Goal: Task Accomplishment & Management: Manage account settings

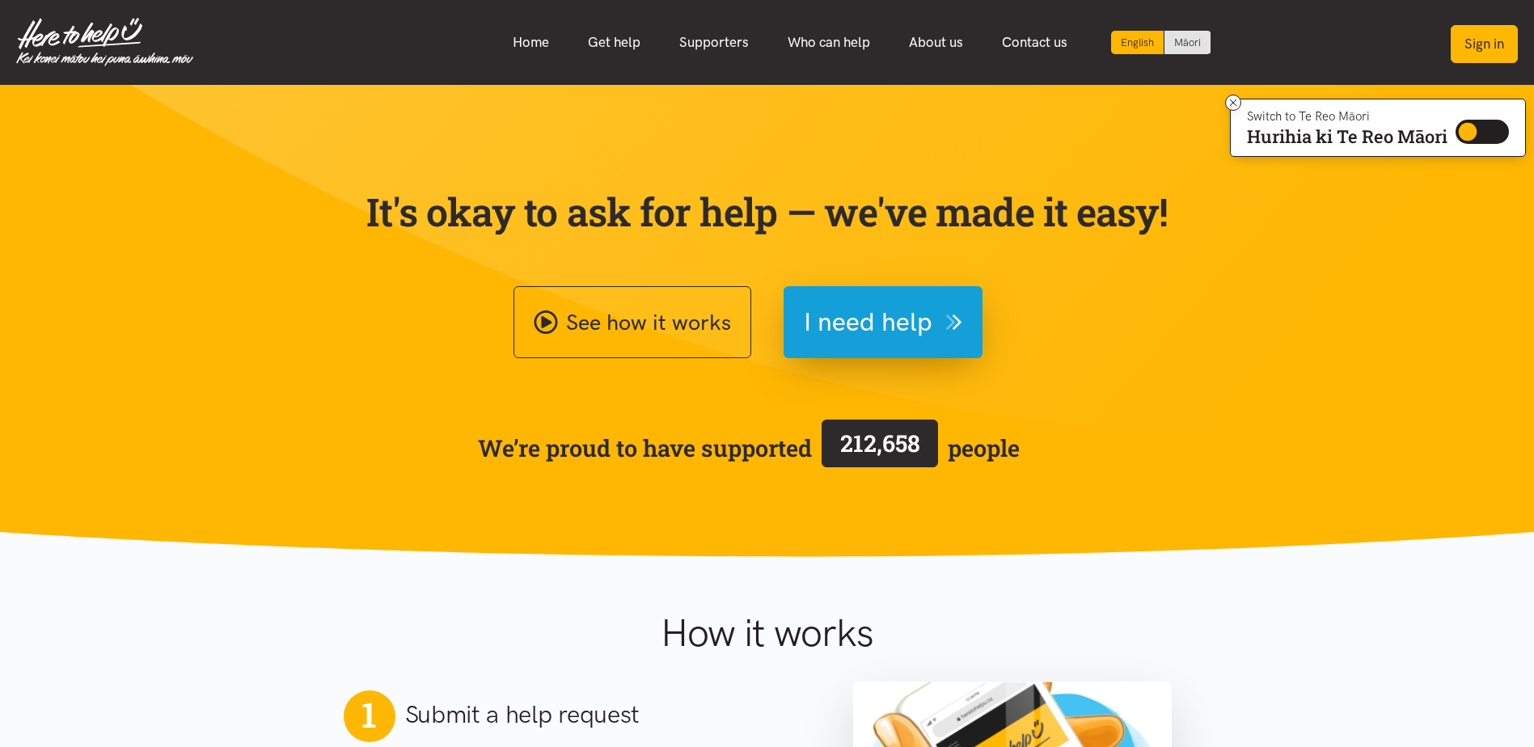
click at [1479, 42] on button "Sign in" at bounding box center [1484, 44] width 67 height 38
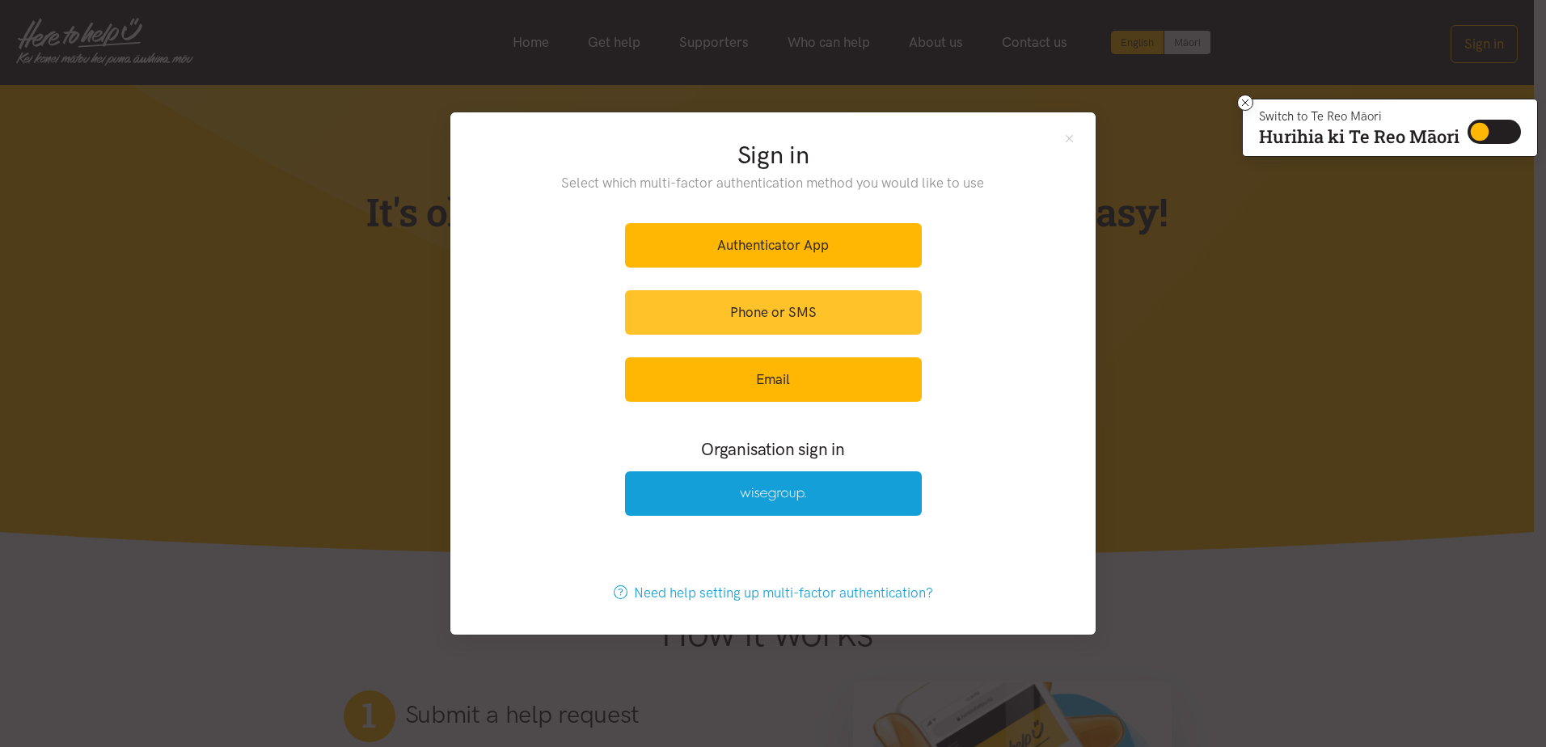
click at [801, 308] on link "Phone or SMS" at bounding box center [773, 312] width 297 height 44
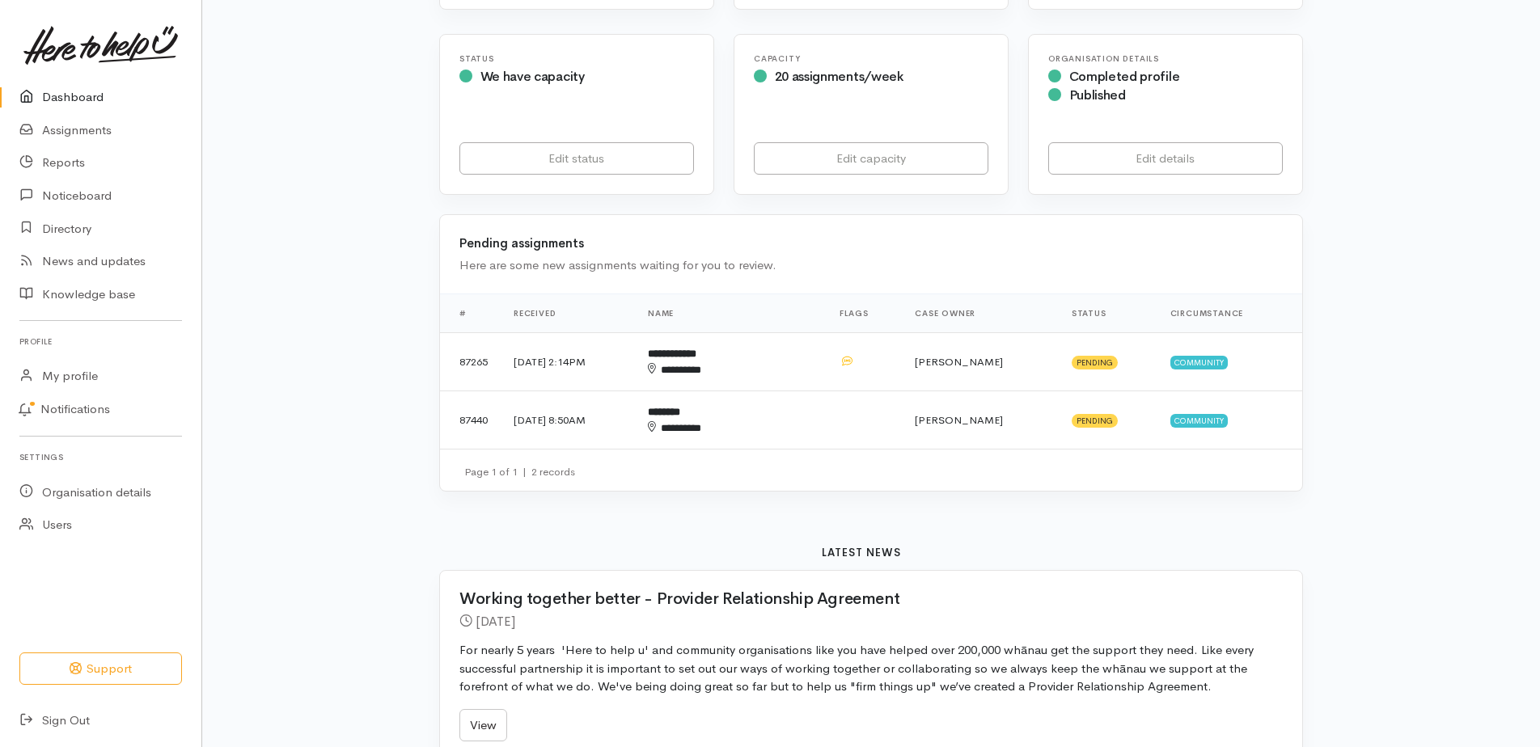
scroll to position [243, 0]
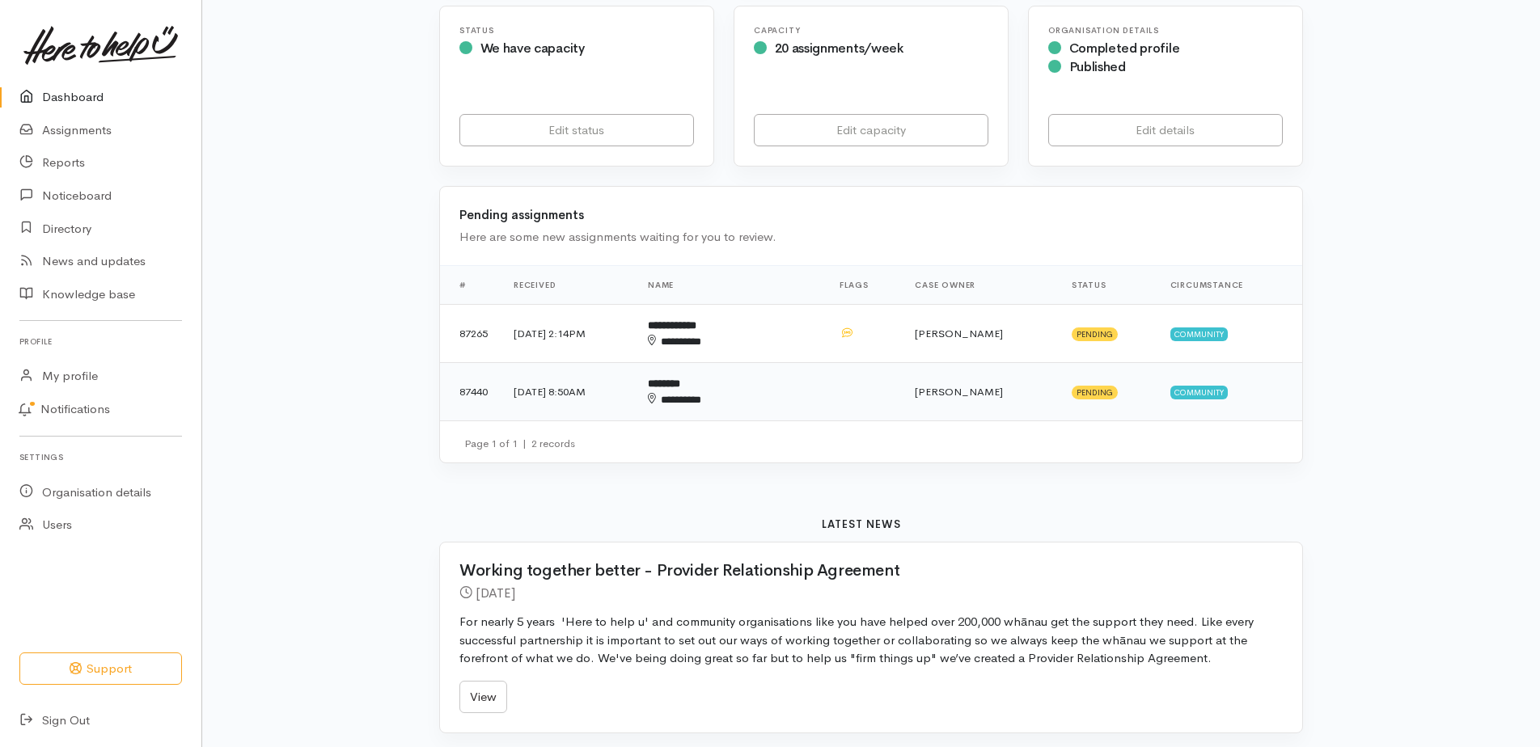
click at [475, 391] on td "87440" at bounding box center [470, 392] width 61 height 58
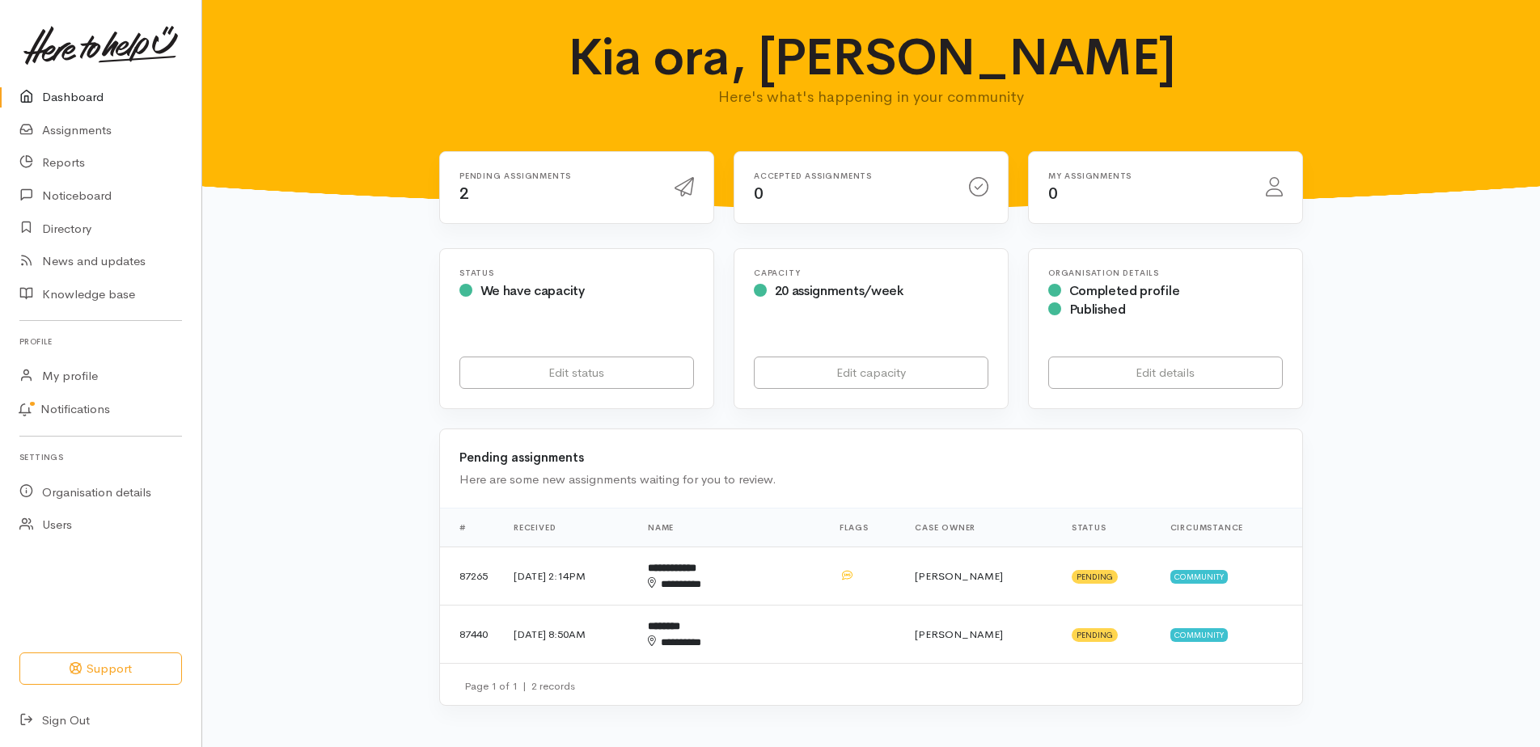
scroll to position [243, 0]
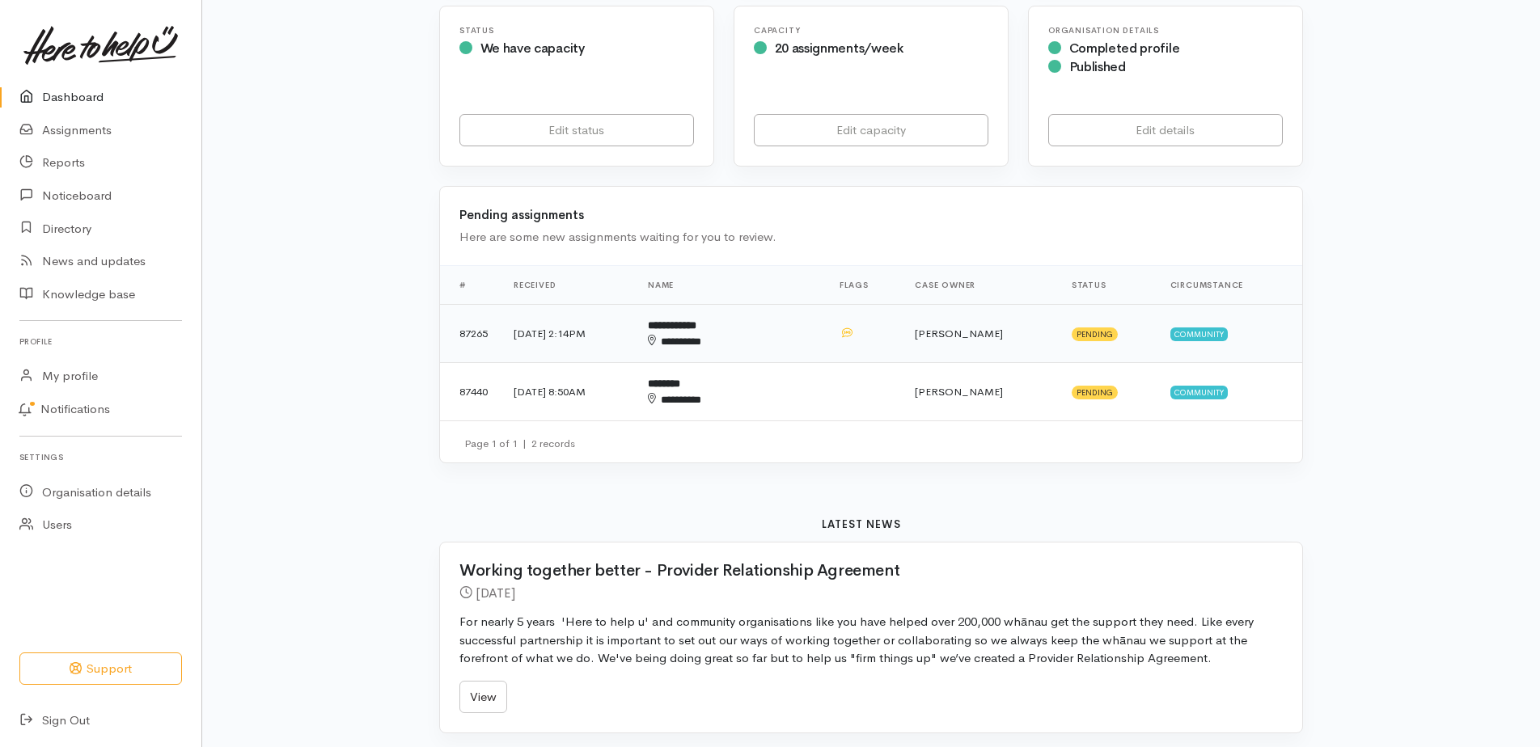
click at [563, 332] on td "[DATE] 2:14PM" at bounding box center [568, 334] width 134 height 58
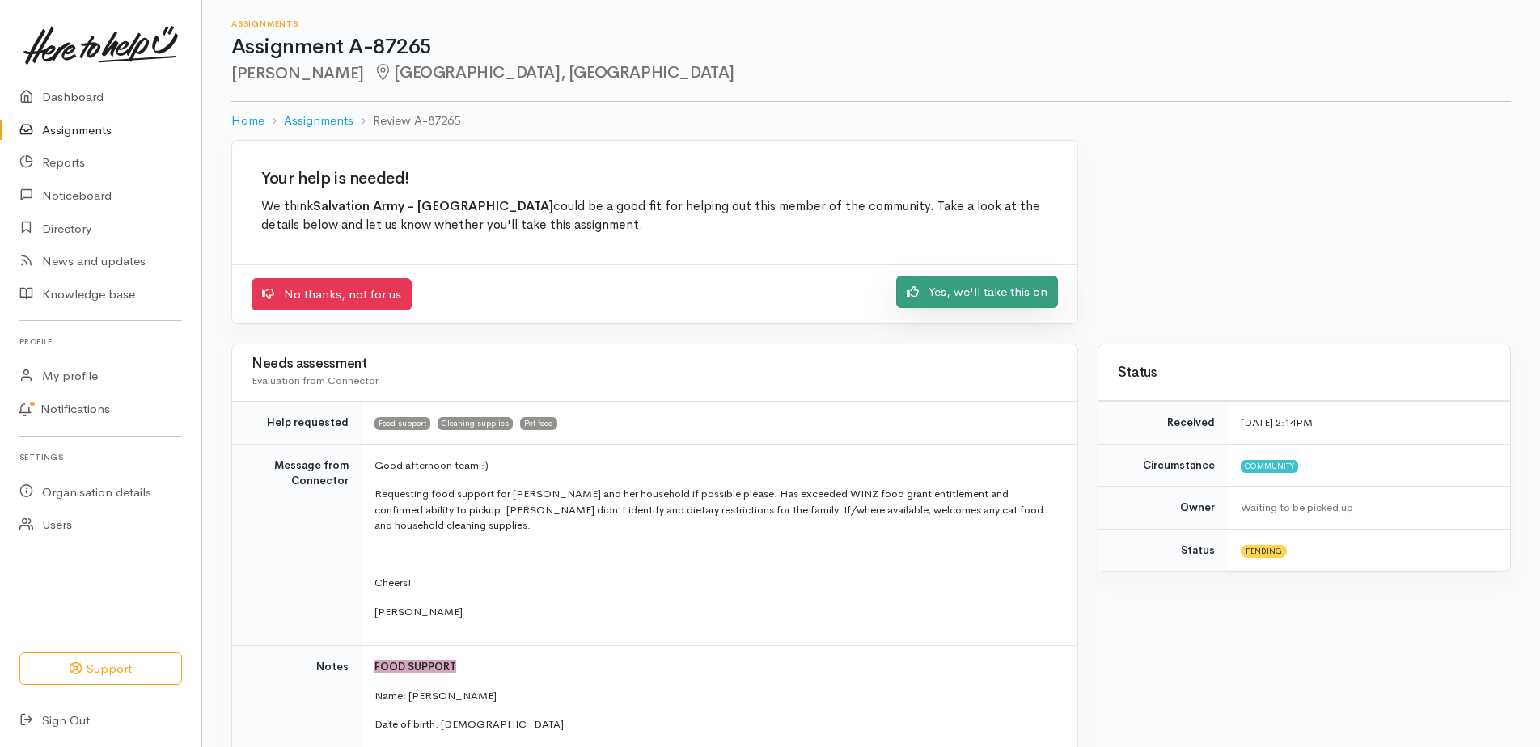
click at [979, 289] on link "Yes, we'll take this on" at bounding box center [977, 292] width 162 height 33
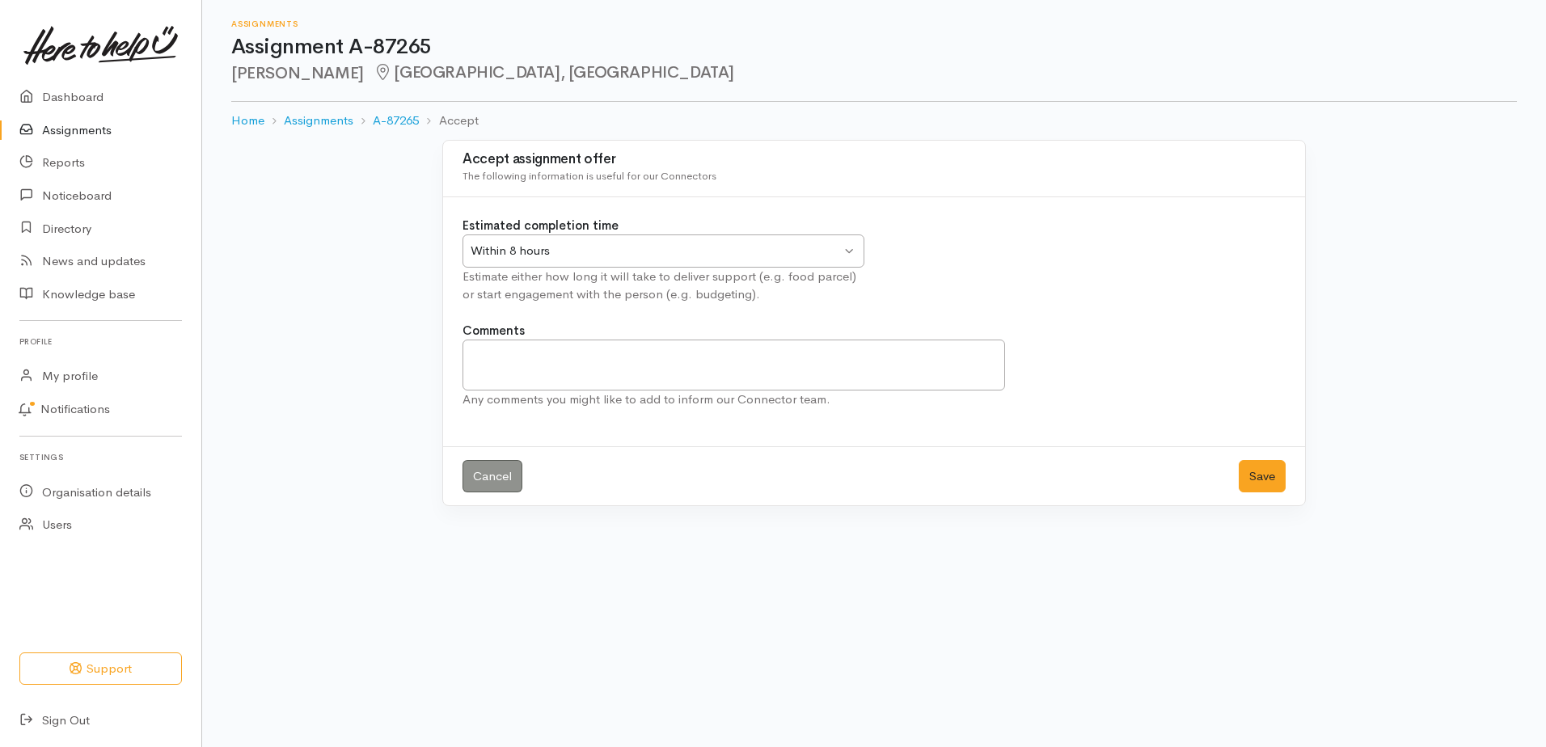
click at [850, 251] on div "Within 8 hours Within 8 hours" at bounding box center [664, 250] width 402 height 33
click at [520, 287] on div "Estimated completion time Within 8 hours Within 8 hours Within 8 hours Within 2…" at bounding box center [663, 260] width 421 height 87
click at [518, 364] on textarea "Comments" at bounding box center [734, 365] width 543 height 51
type textarea "Made contact with Alex and expl;ained to come in and hasnt been in."
click at [1261, 475] on button "Save" at bounding box center [1262, 476] width 47 height 33
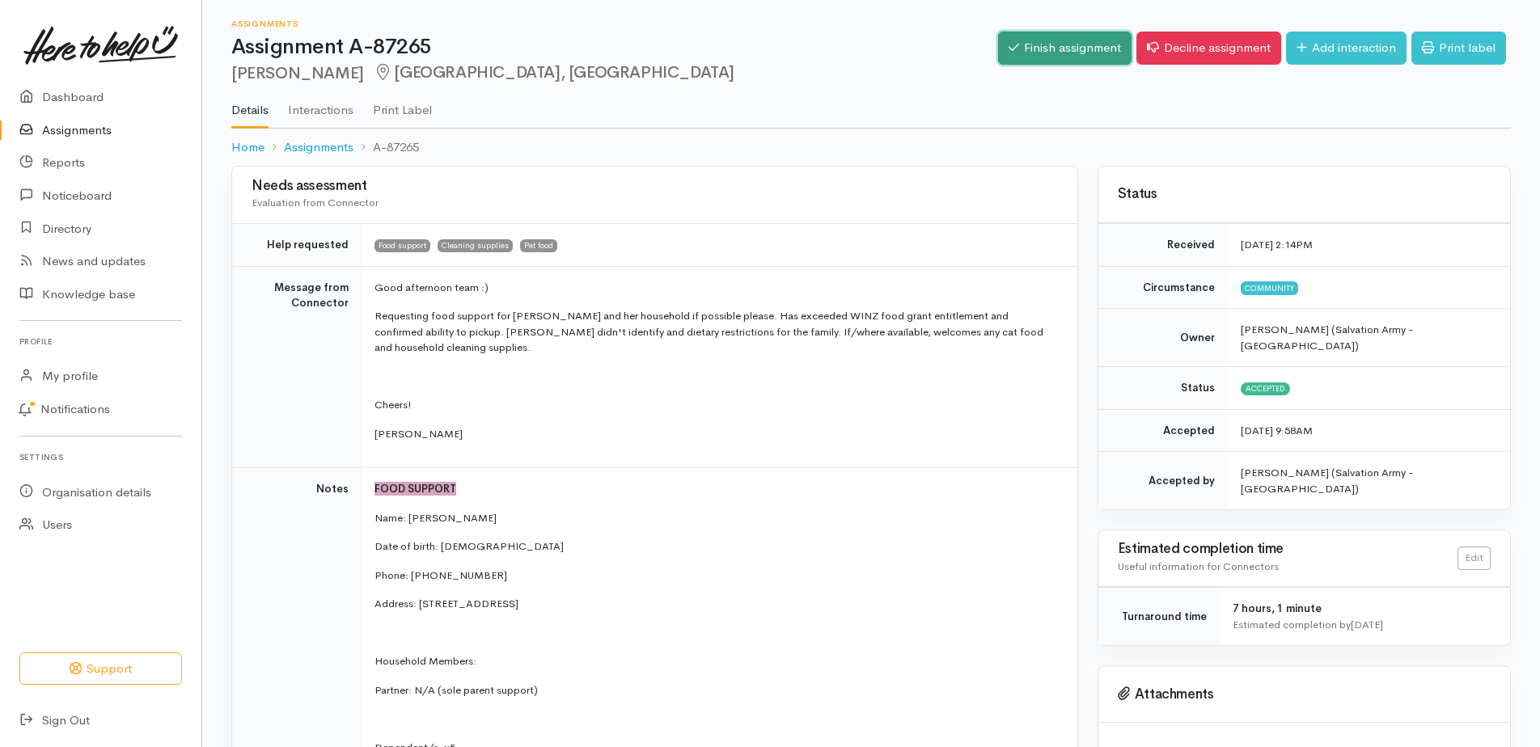
click at [1041, 40] on link "Finish assignment" at bounding box center [1064, 48] width 133 height 33
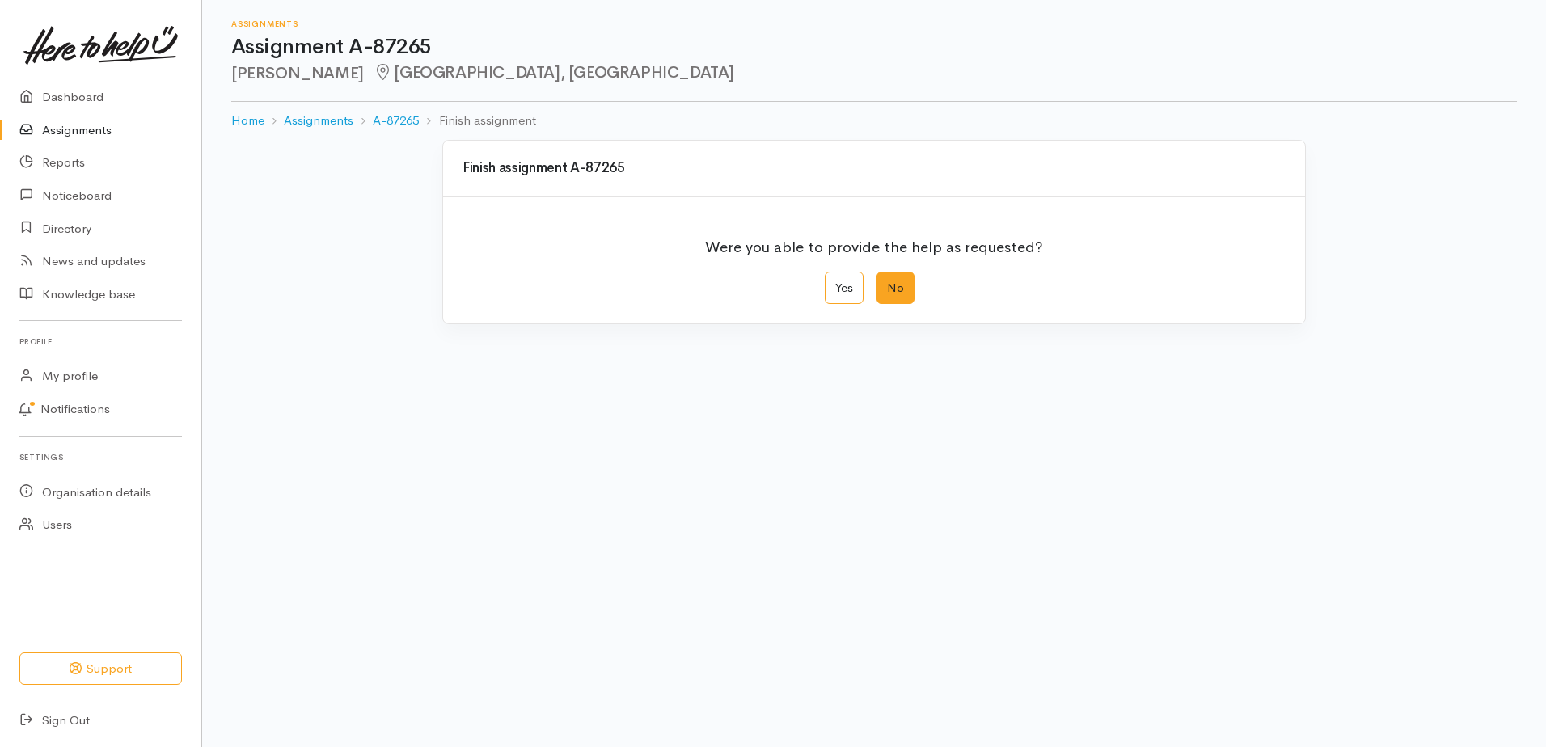
click at [896, 283] on label "No" at bounding box center [896, 288] width 38 height 33
click at [887, 282] on input "No" at bounding box center [882, 277] width 11 height 11
radio input "true"
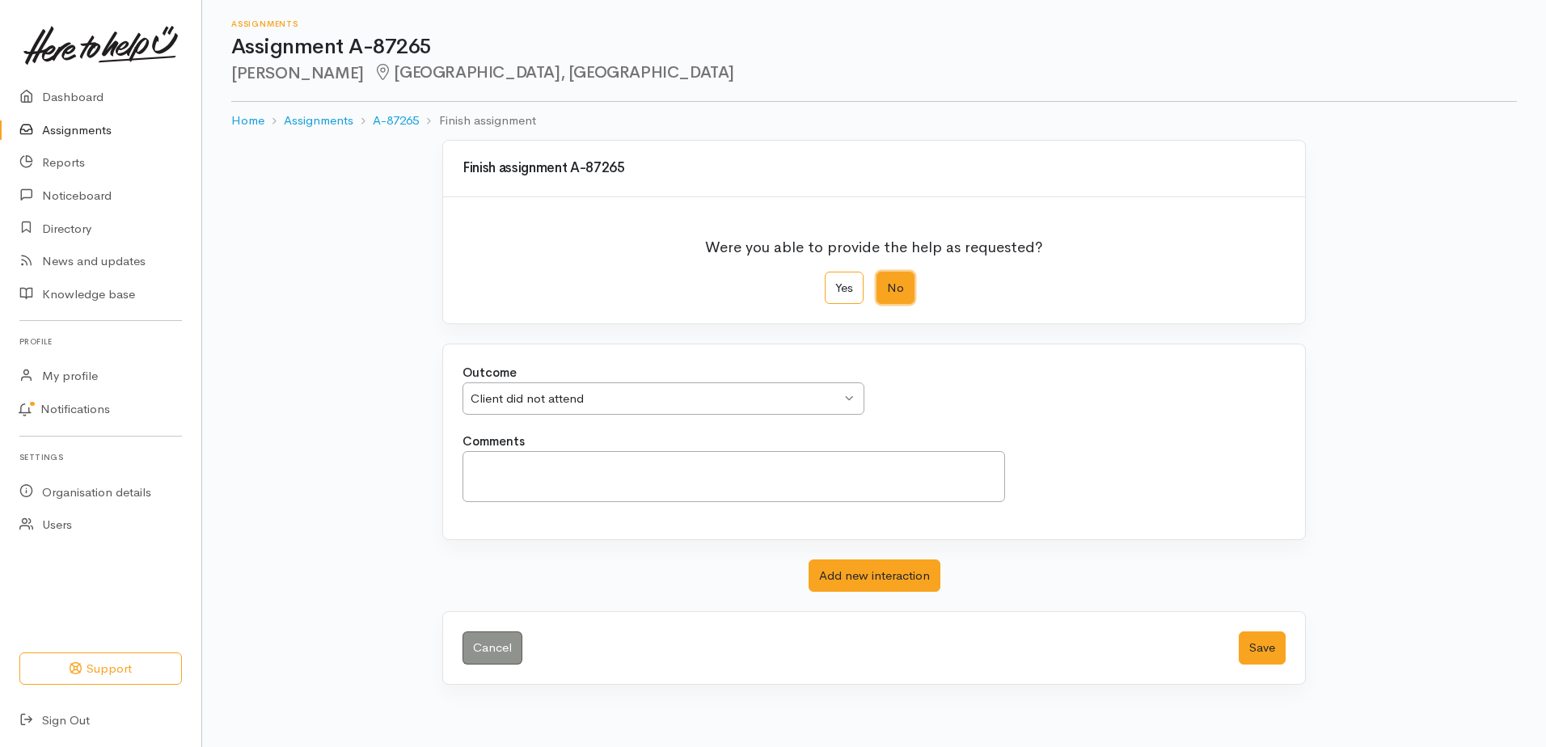
click at [851, 398] on div "Client did not attend Client did not attend" at bounding box center [664, 398] width 402 height 33
click at [521, 431] on div "Outcome Client did not attend Client did not attend Client did not attend Clien…" at bounding box center [874, 398] width 843 height 69
click at [1257, 641] on button "Save" at bounding box center [1262, 648] width 47 height 33
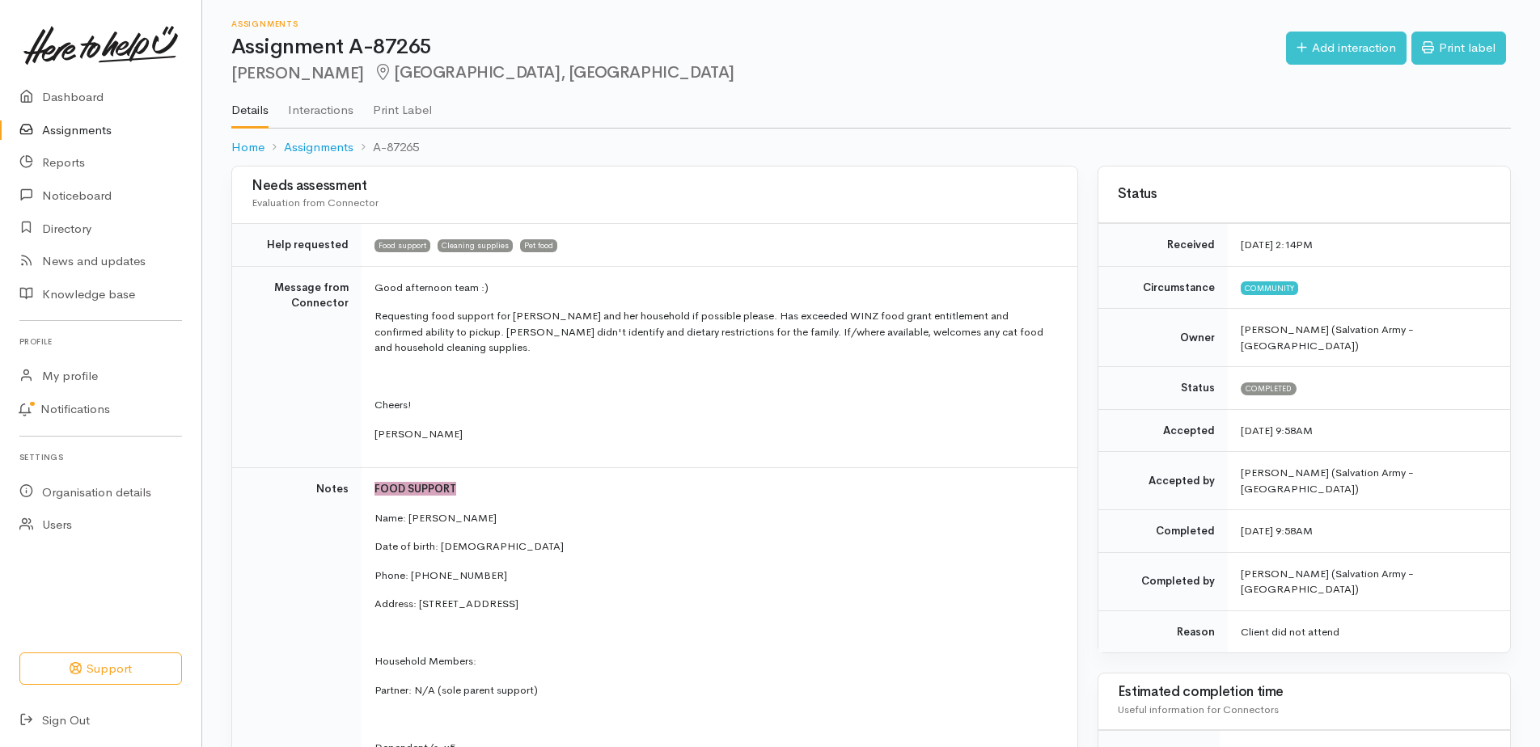
click at [68, 130] on link "Assignments" at bounding box center [100, 130] width 201 height 33
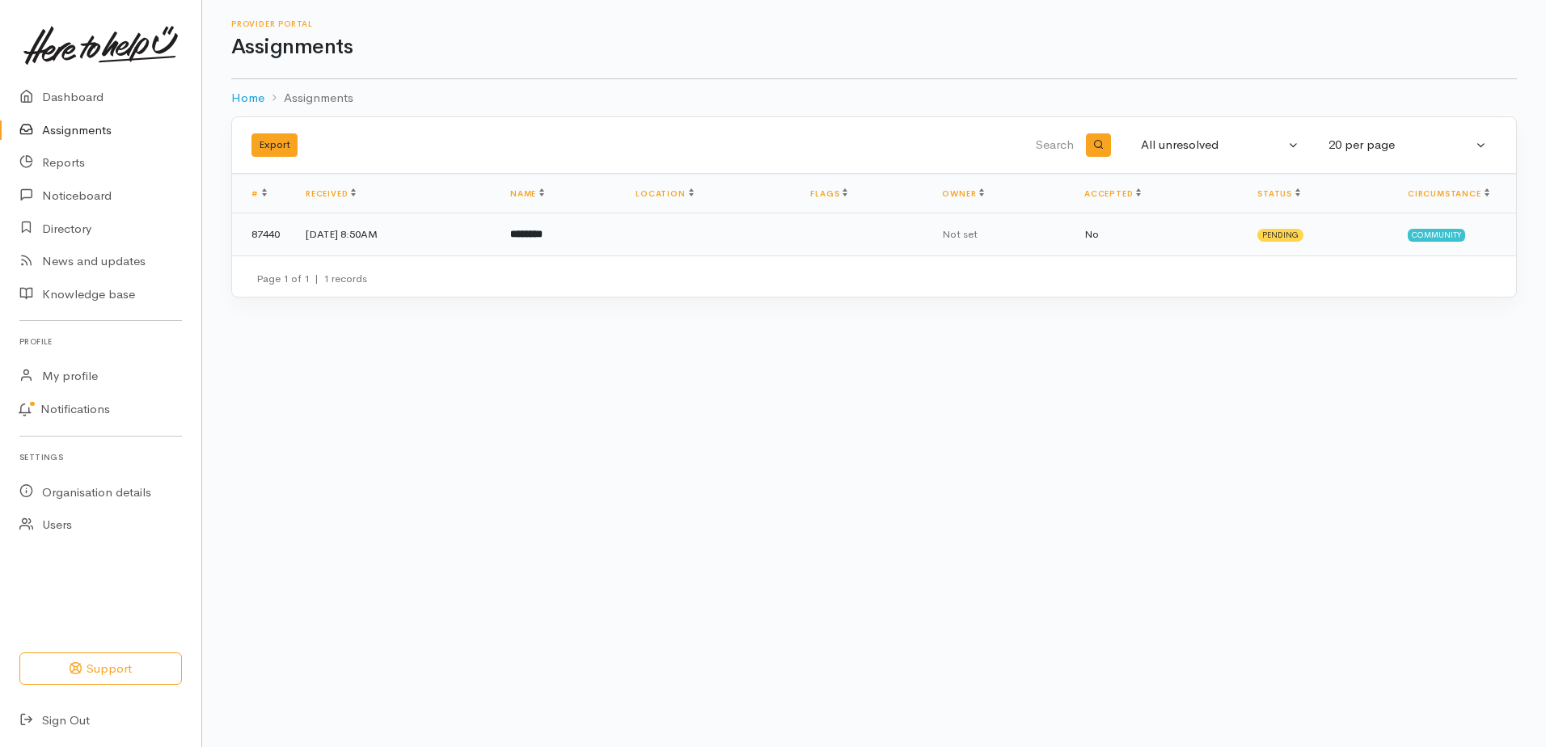
click at [543, 233] on b "********" at bounding box center [526, 234] width 32 height 11
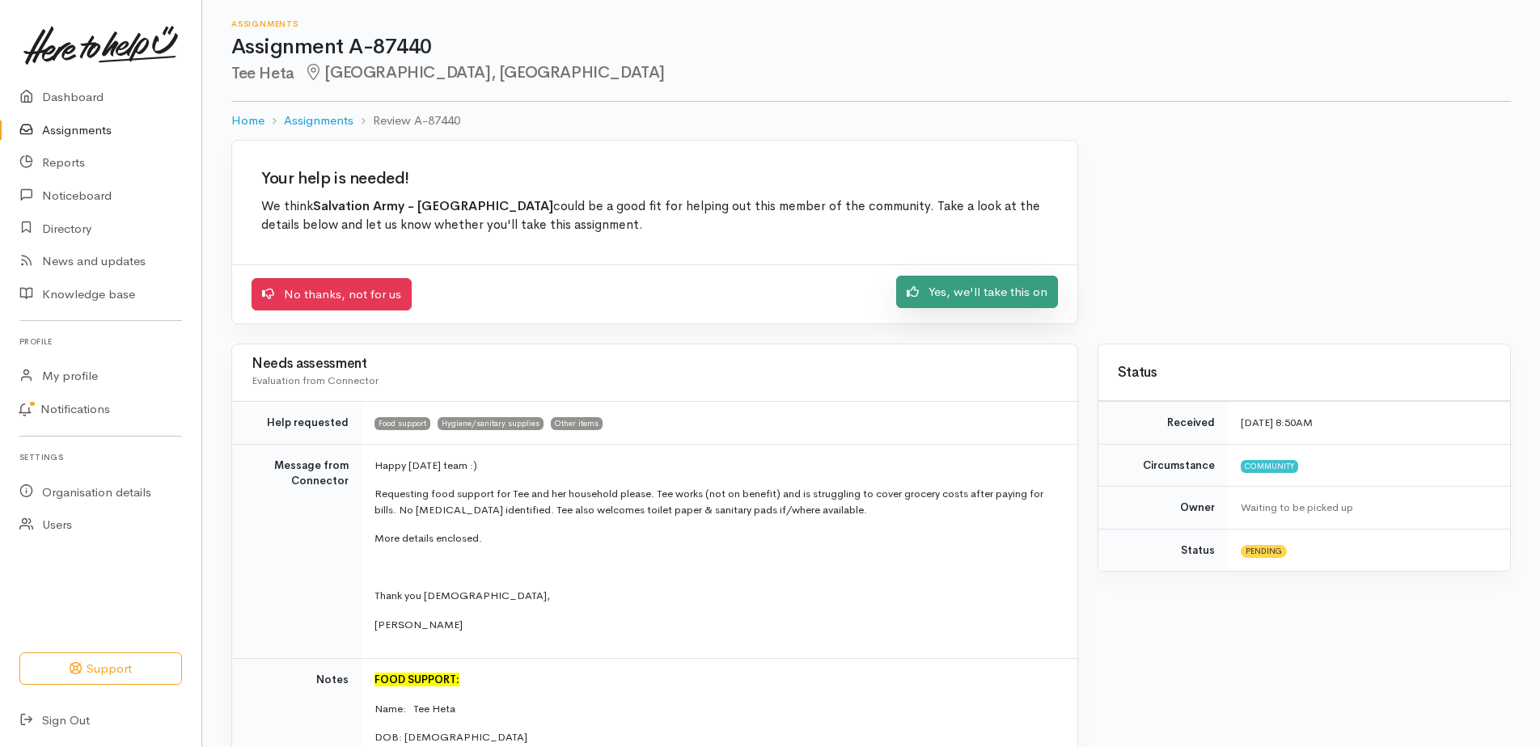
click at [974, 287] on link "Yes, we'll take this on" at bounding box center [977, 292] width 162 height 33
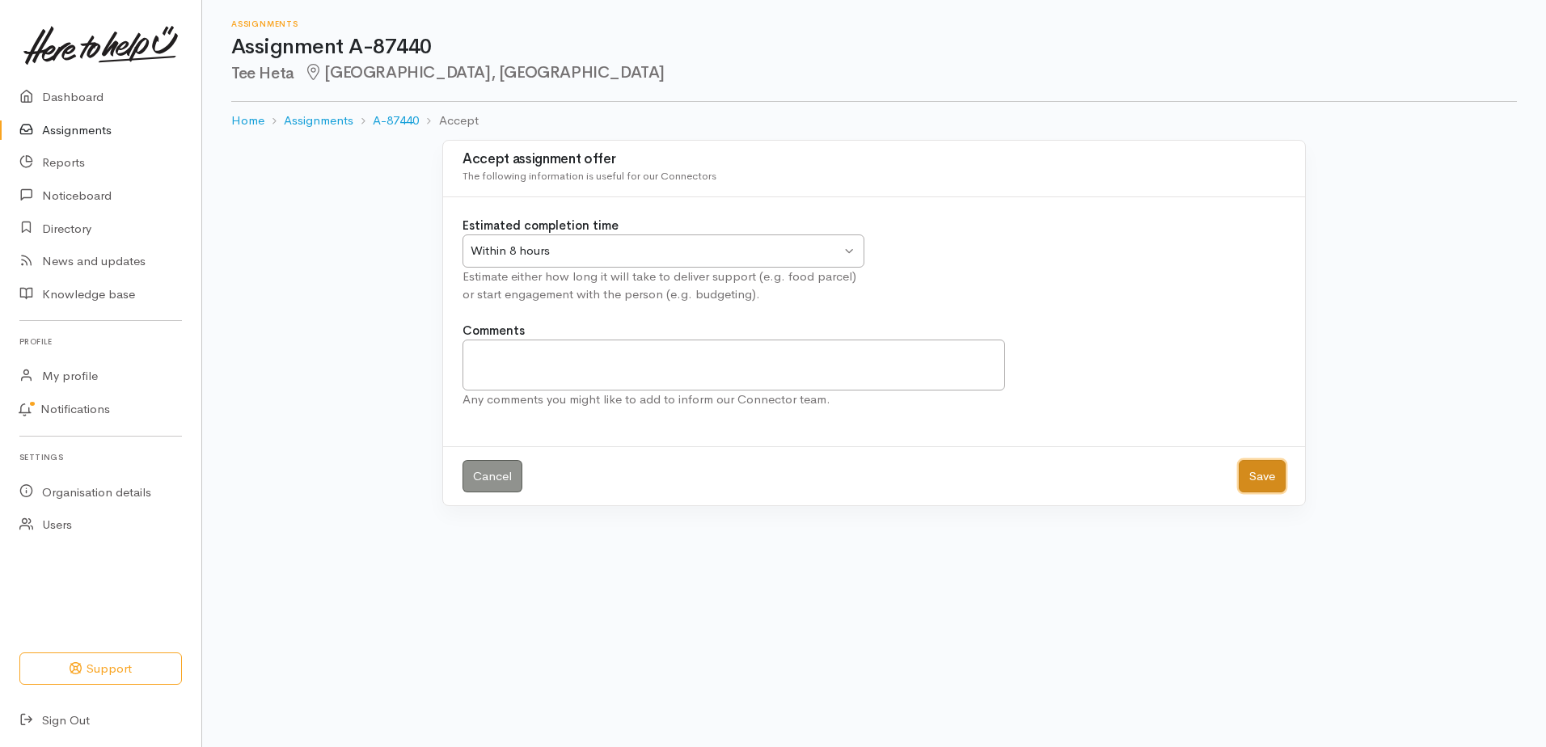
click at [1270, 467] on button "Save" at bounding box center [1262, 476] width 47 height 33
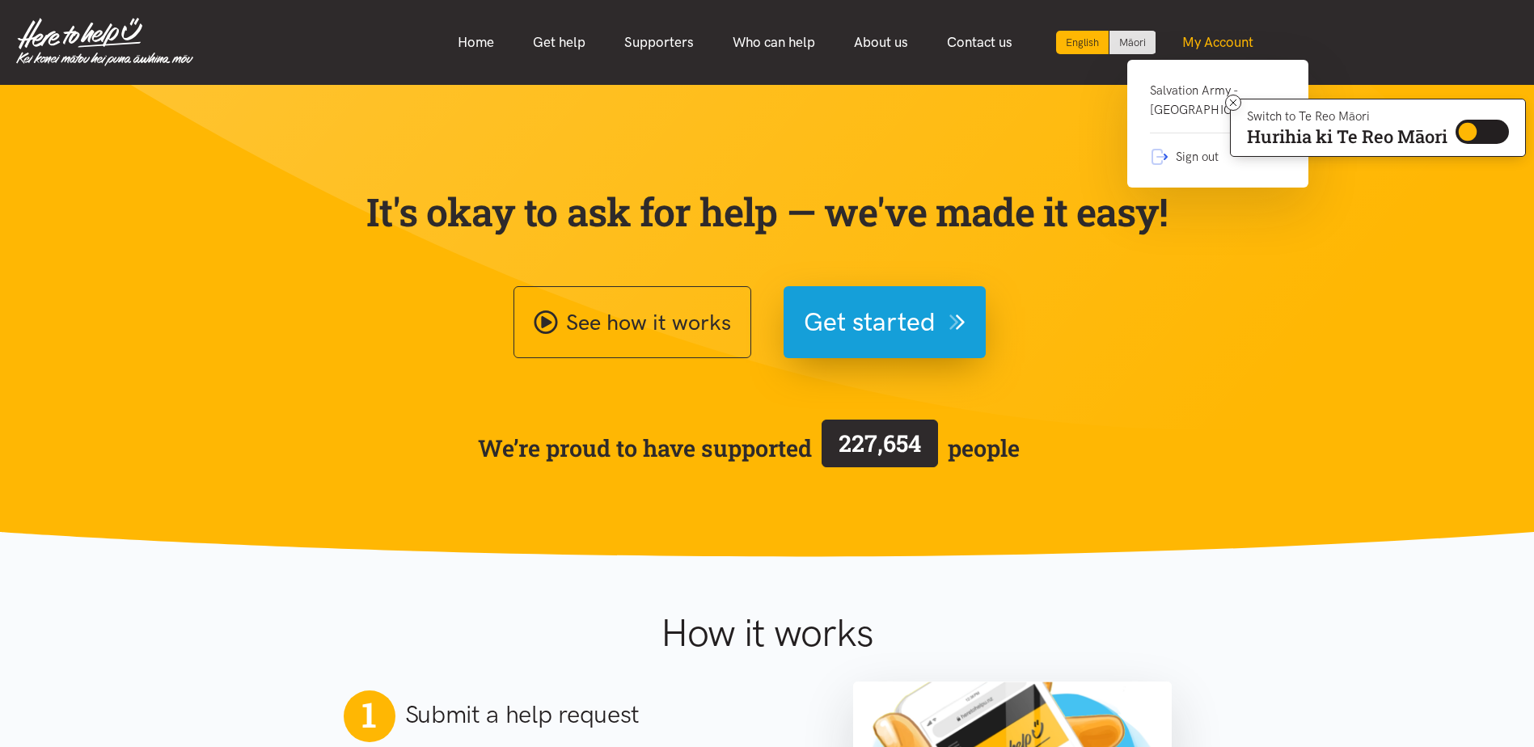
click at [1220, 36] on link "My Account" at bounding box center [1218, 42] width 110 height 35
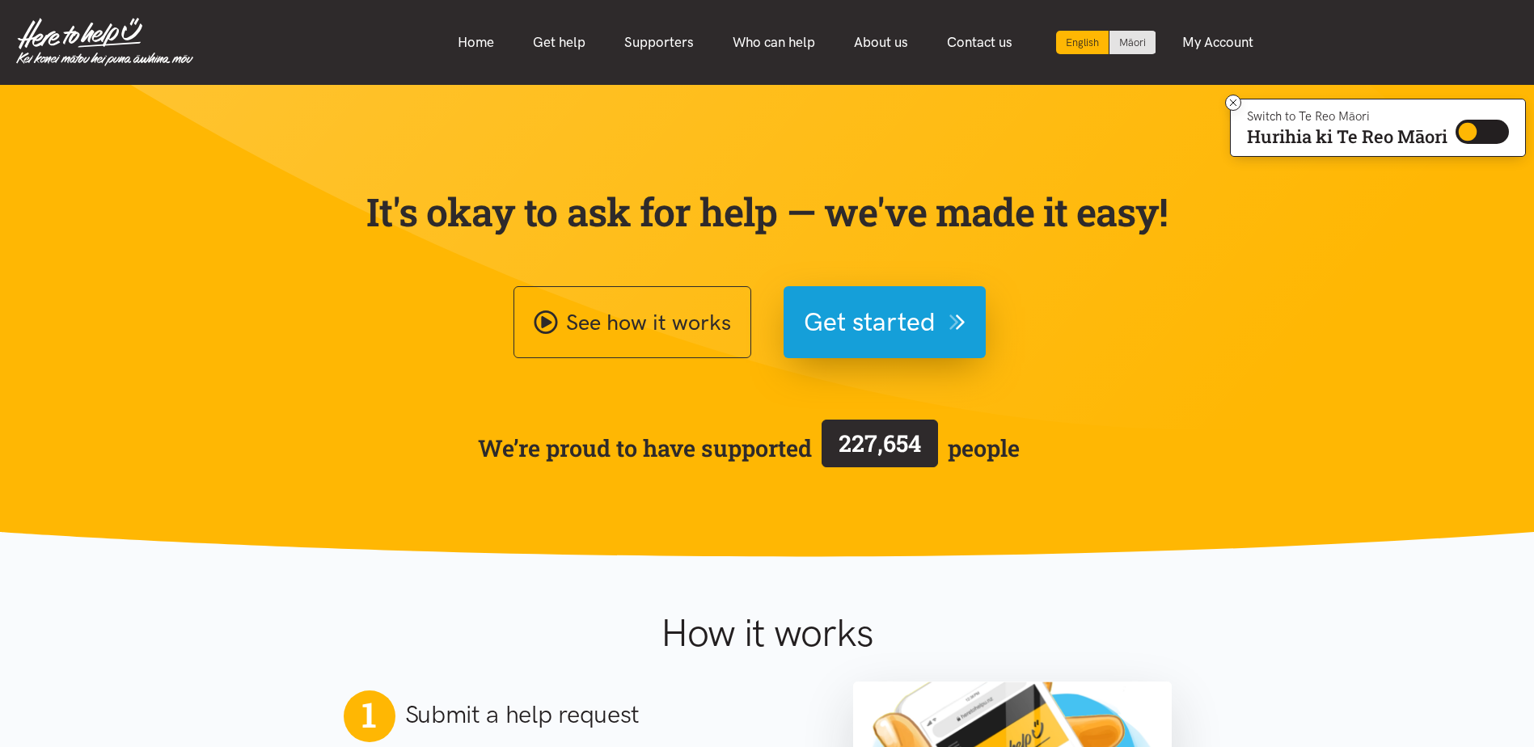
click at [1492, 40] on div "Home Get help Supporters Who can help About us" at bounding box center [855, 42] width 1324 height 35
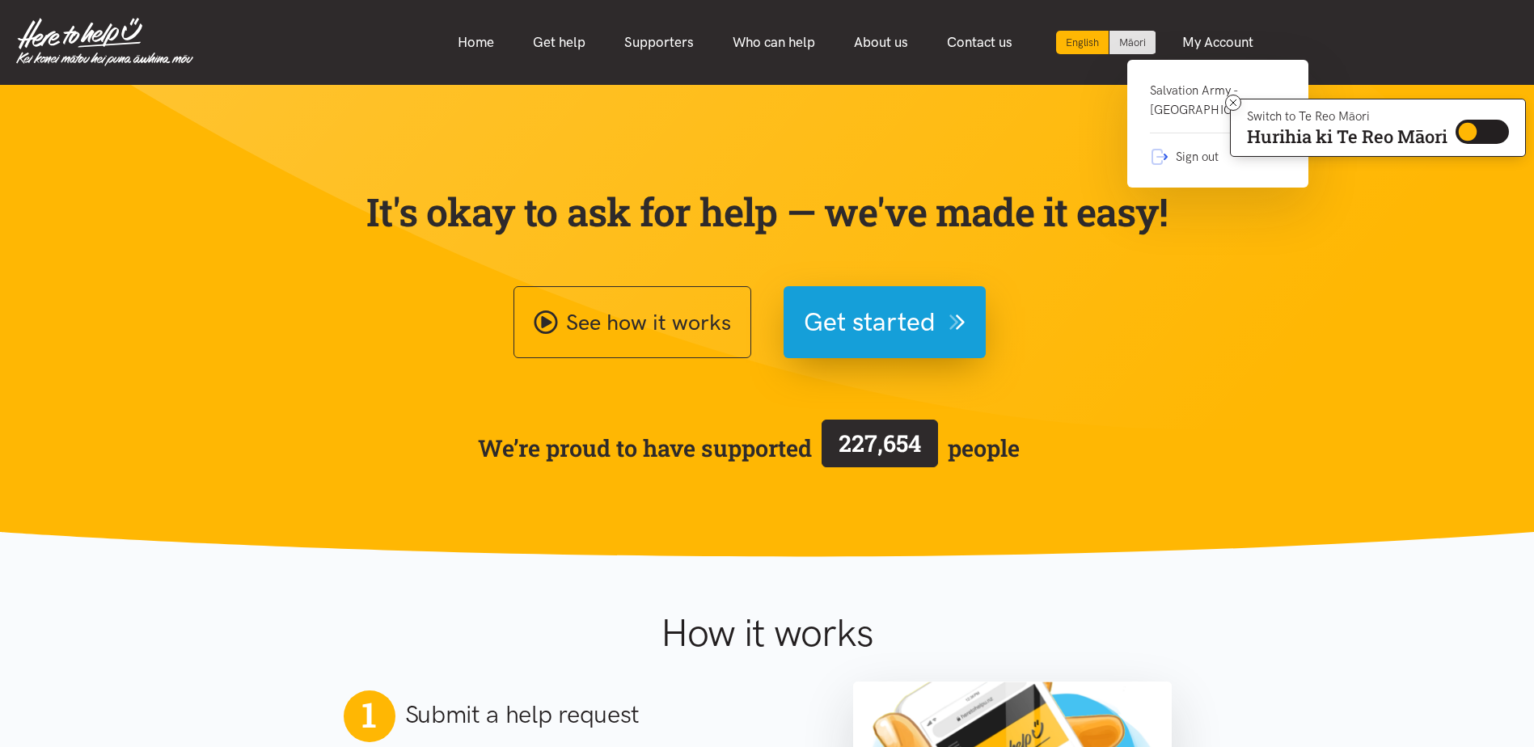
click at [1186, 96] on link "Salvation Army - [GEOGRAPHIC_DATA]" at bounding box center [1218, 107] width 136 height 53
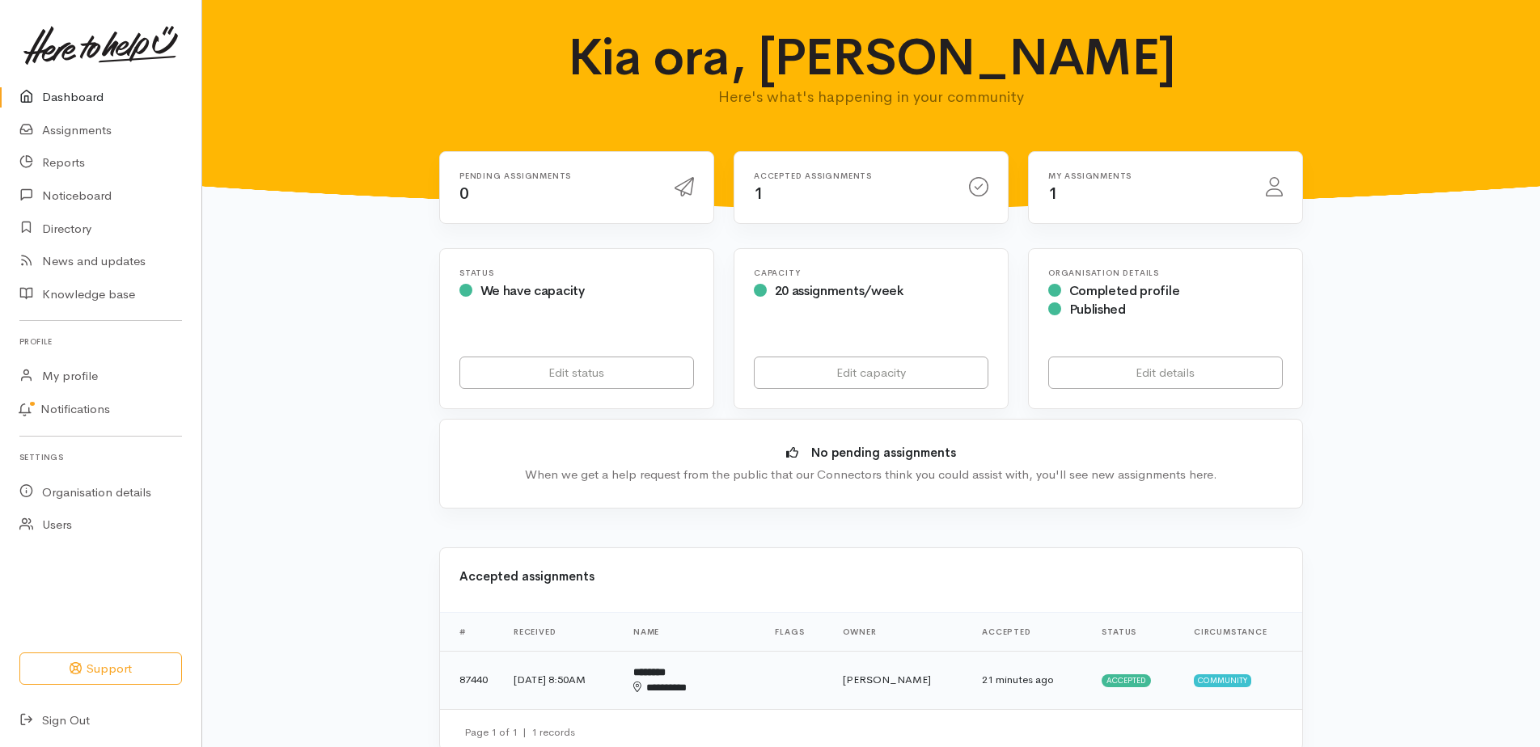
click at [665, 675] on b "********" at bounding box center [649, 672] width 32 height 11
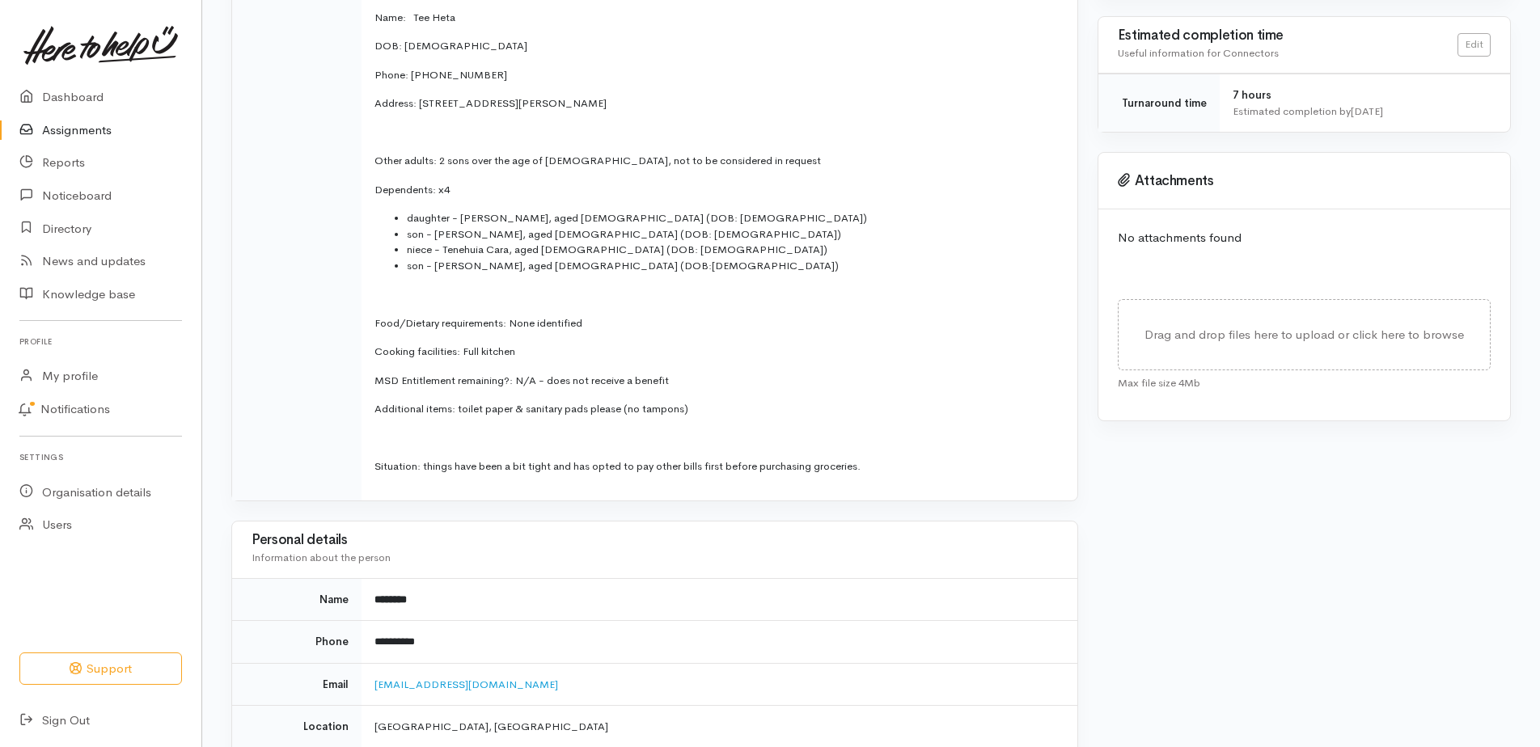
scroll to position [485, 0]
